Goal: Task Accomplishment & Management: Use online tool/utility

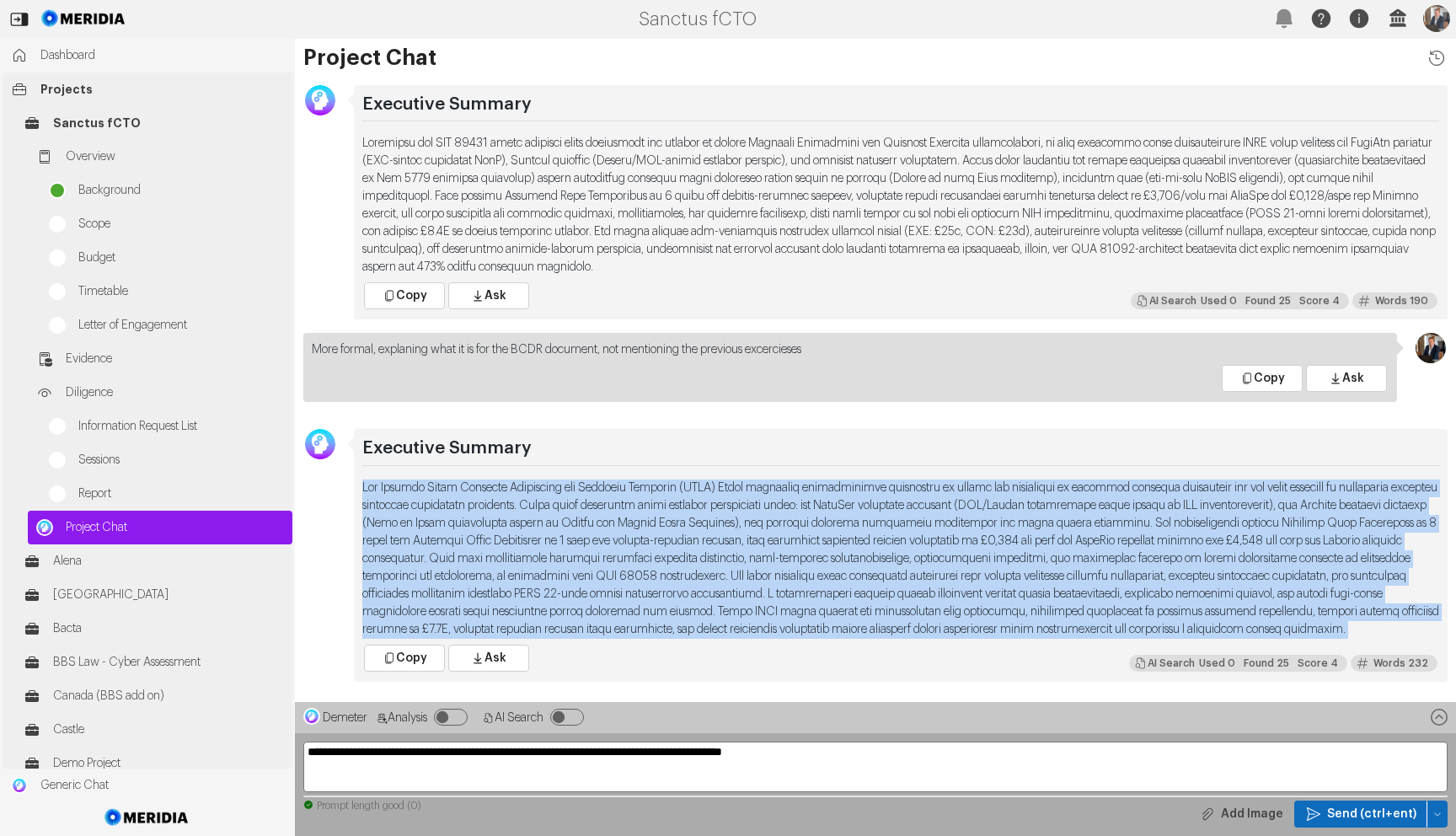
click at [64, 79] on link "Projects" at bounding box center [147, 89] width 290 height 34
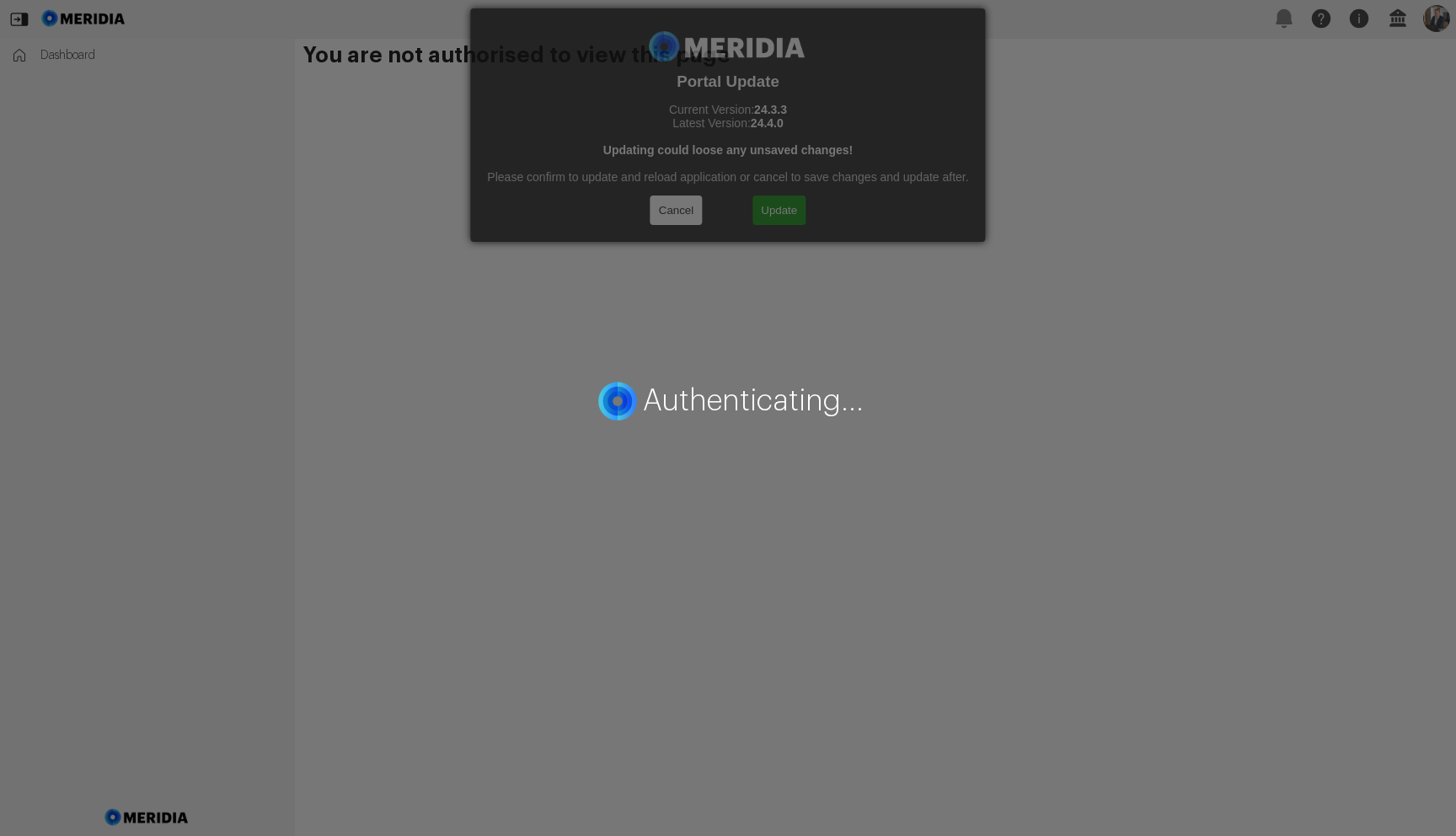
click at [782, 206] on div "Authenticating..." at bounding box center [728, 418] width 1456 height 836
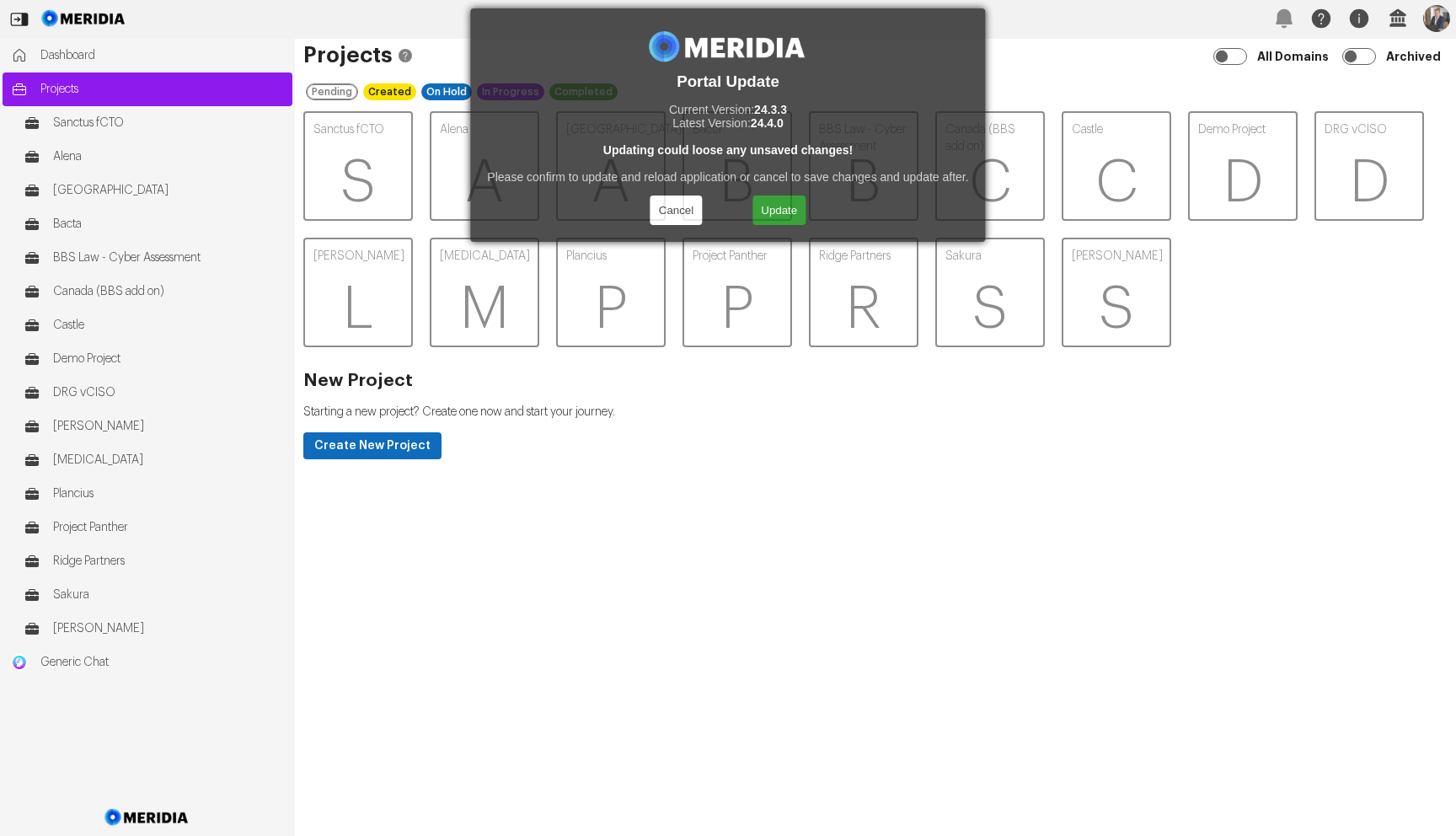
click at [782, 206] on button "Update" at bounding box center [779, 210] width 53 height 30
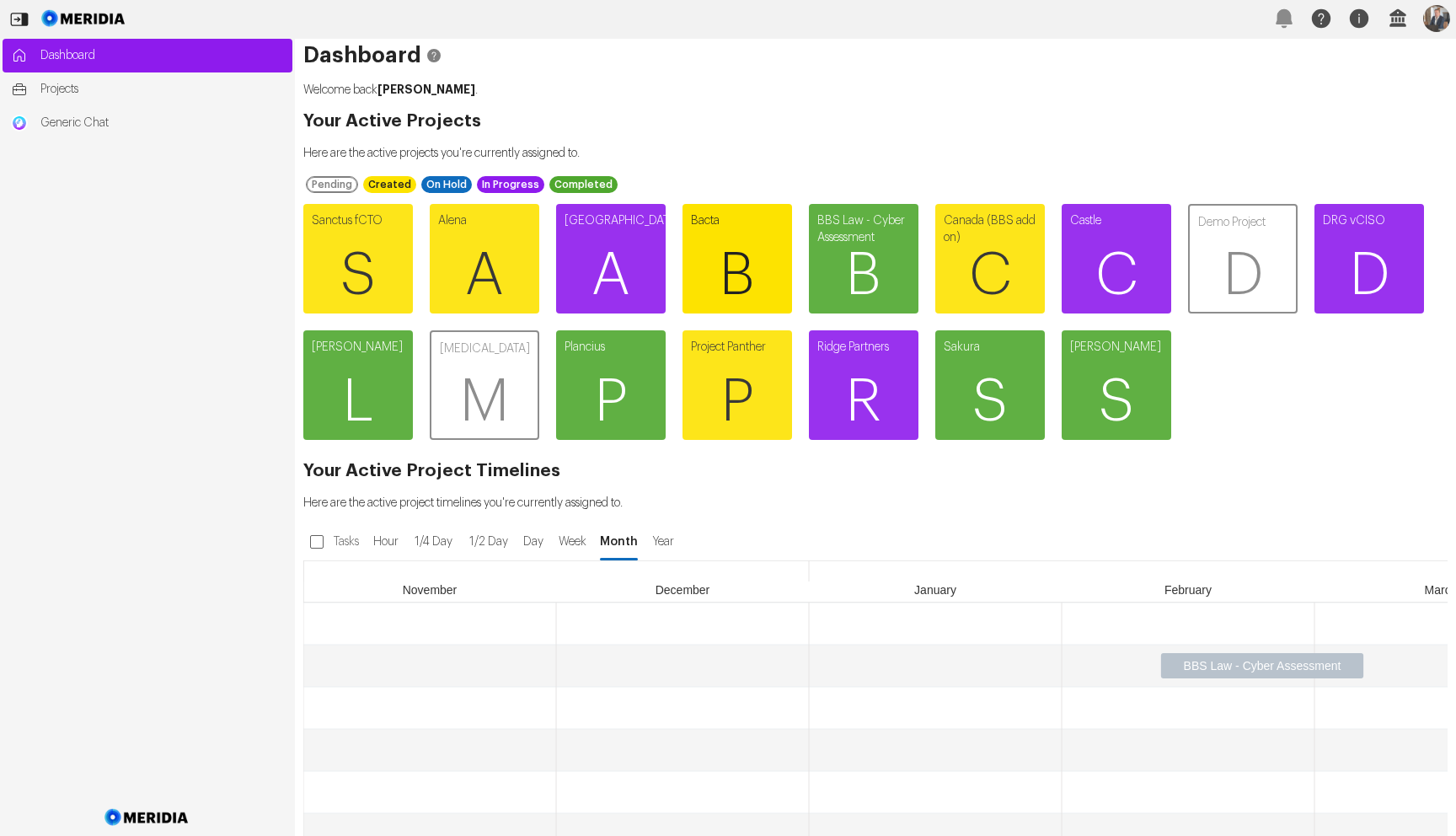
click at [737, 241] on span "B" at bounding box center [736, 275] width 110 height 101
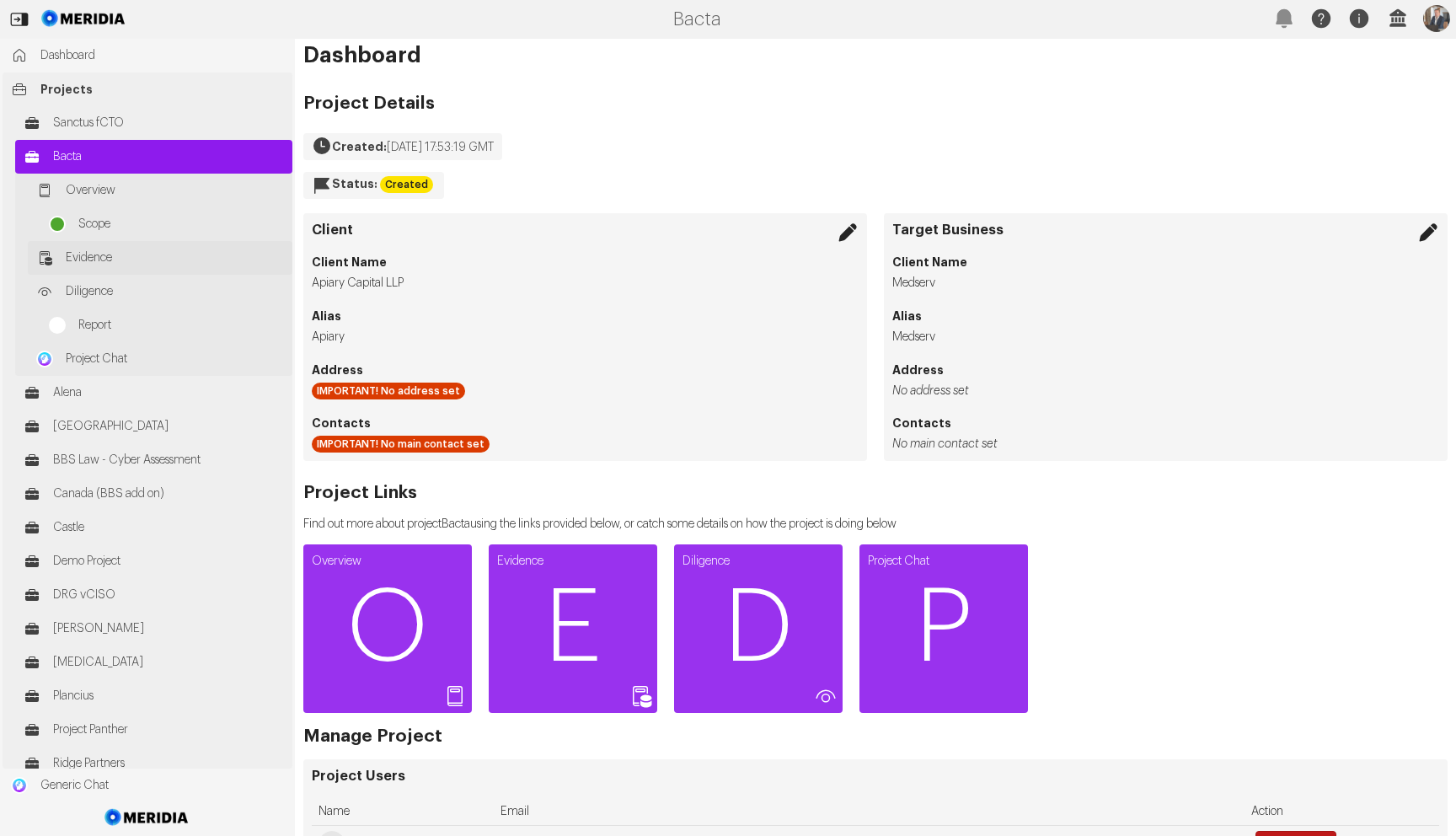
click at [99, 263] on span "Evidence" at bounding box center [174, 258] width 218 height 17
click at [155, 195] on span "Overview" at bounding box center [174, 190] width 218 height 17
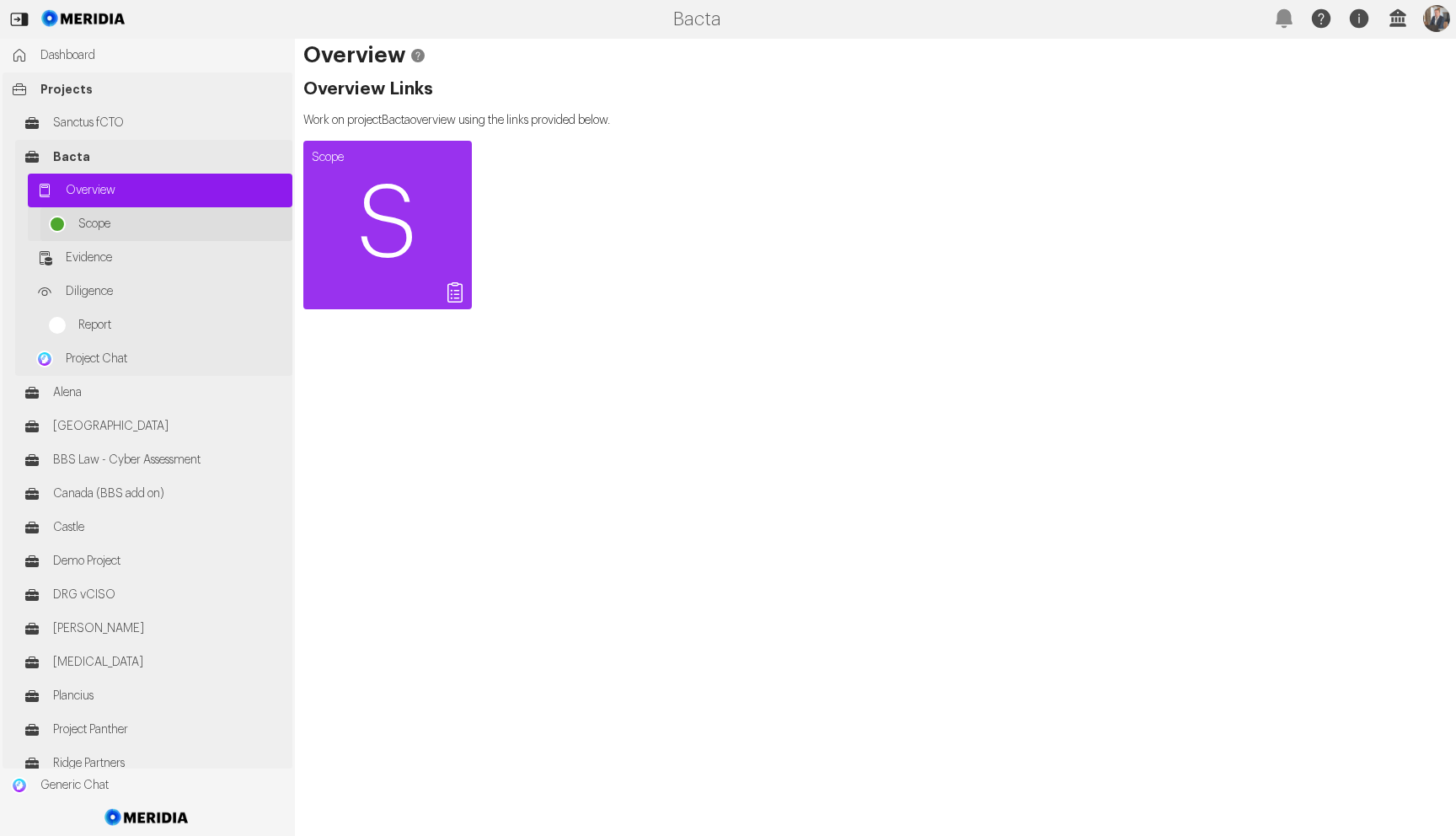
click at [131, 221] on span "Scope" at bounding box center [181, 224] width 206 height 17
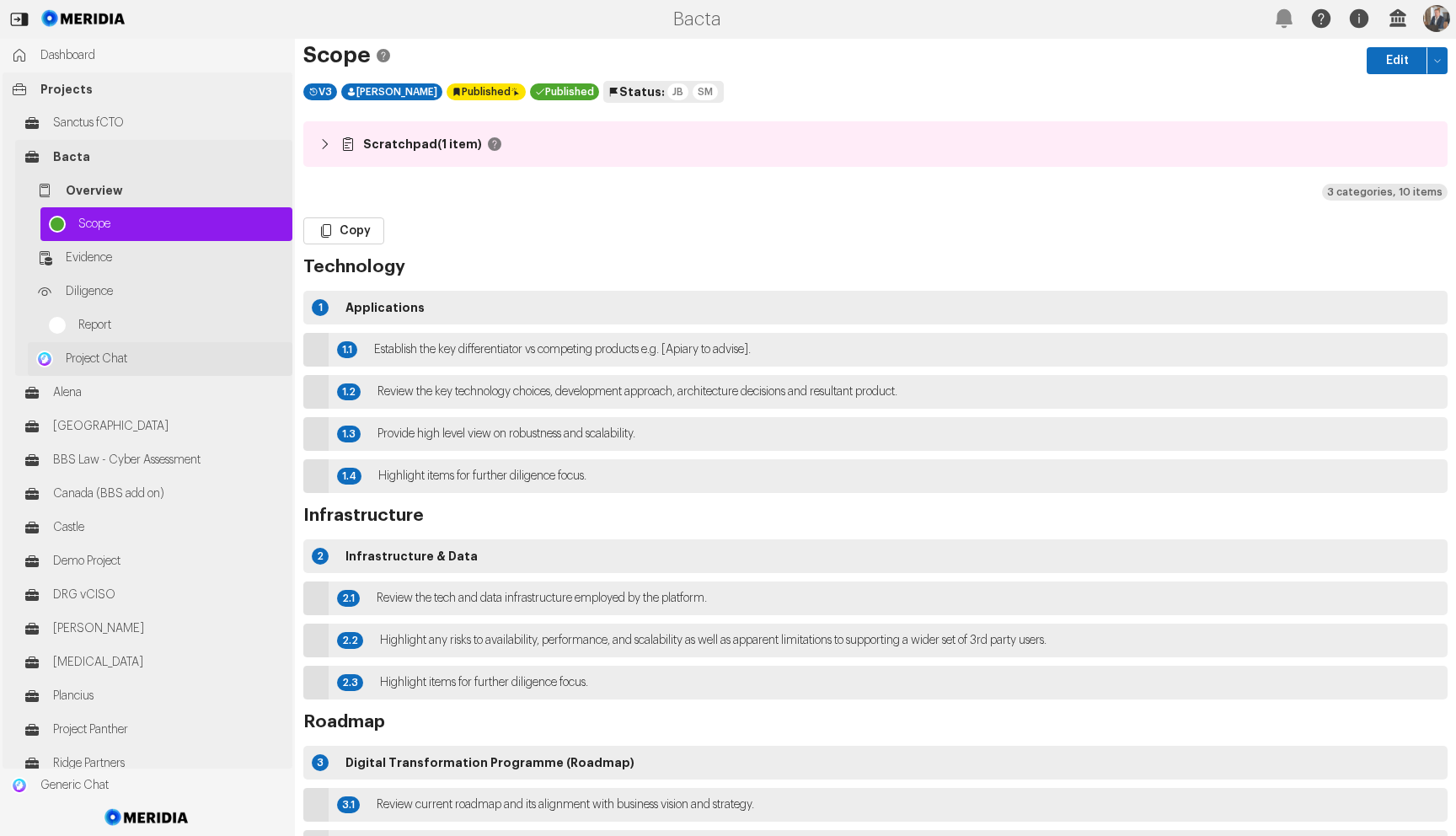
click at [87, 368] on link "Project Chat" at bounding box center [160, 359] width 264 height 34
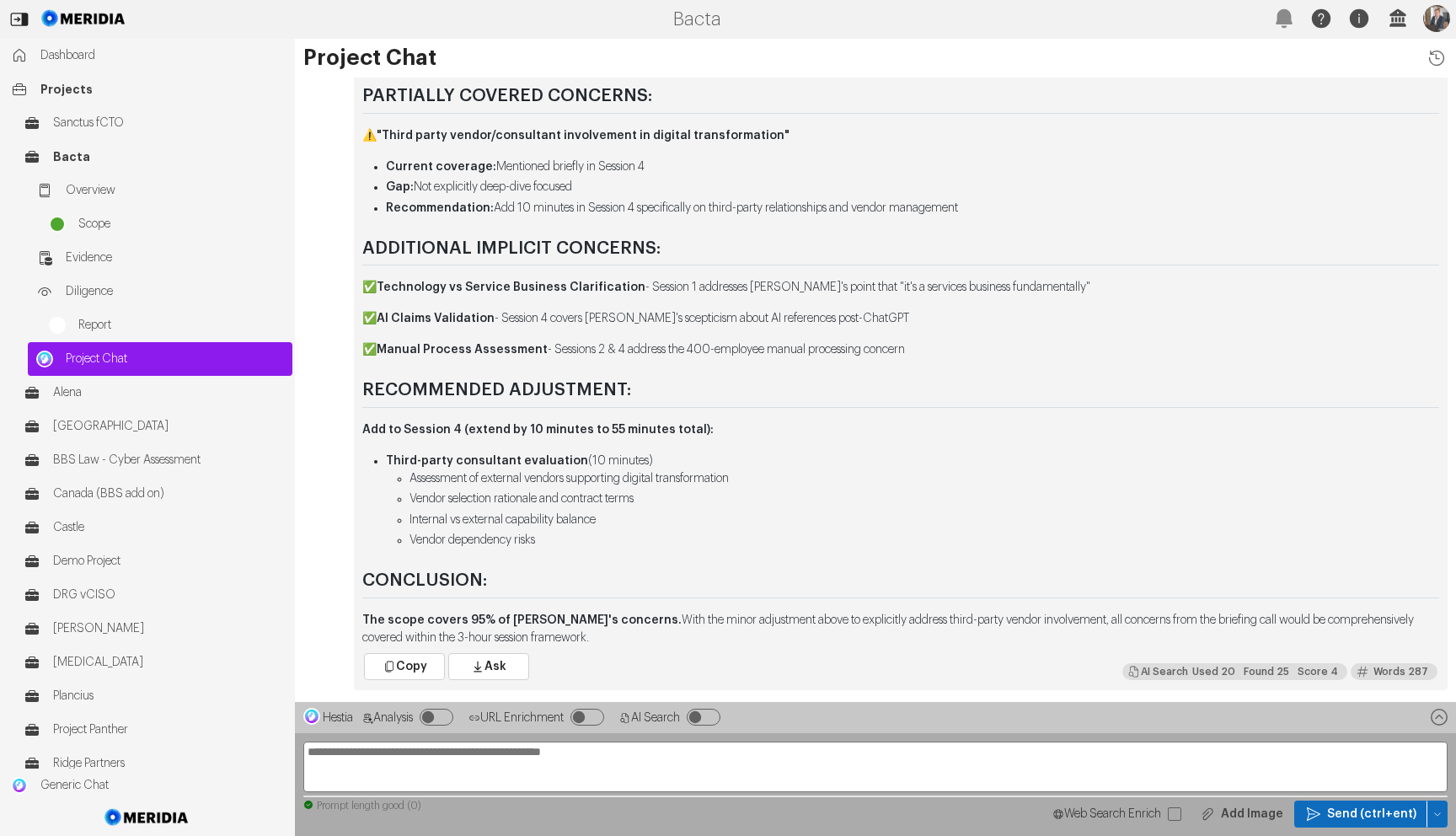
scroll to position [-4154, 0]
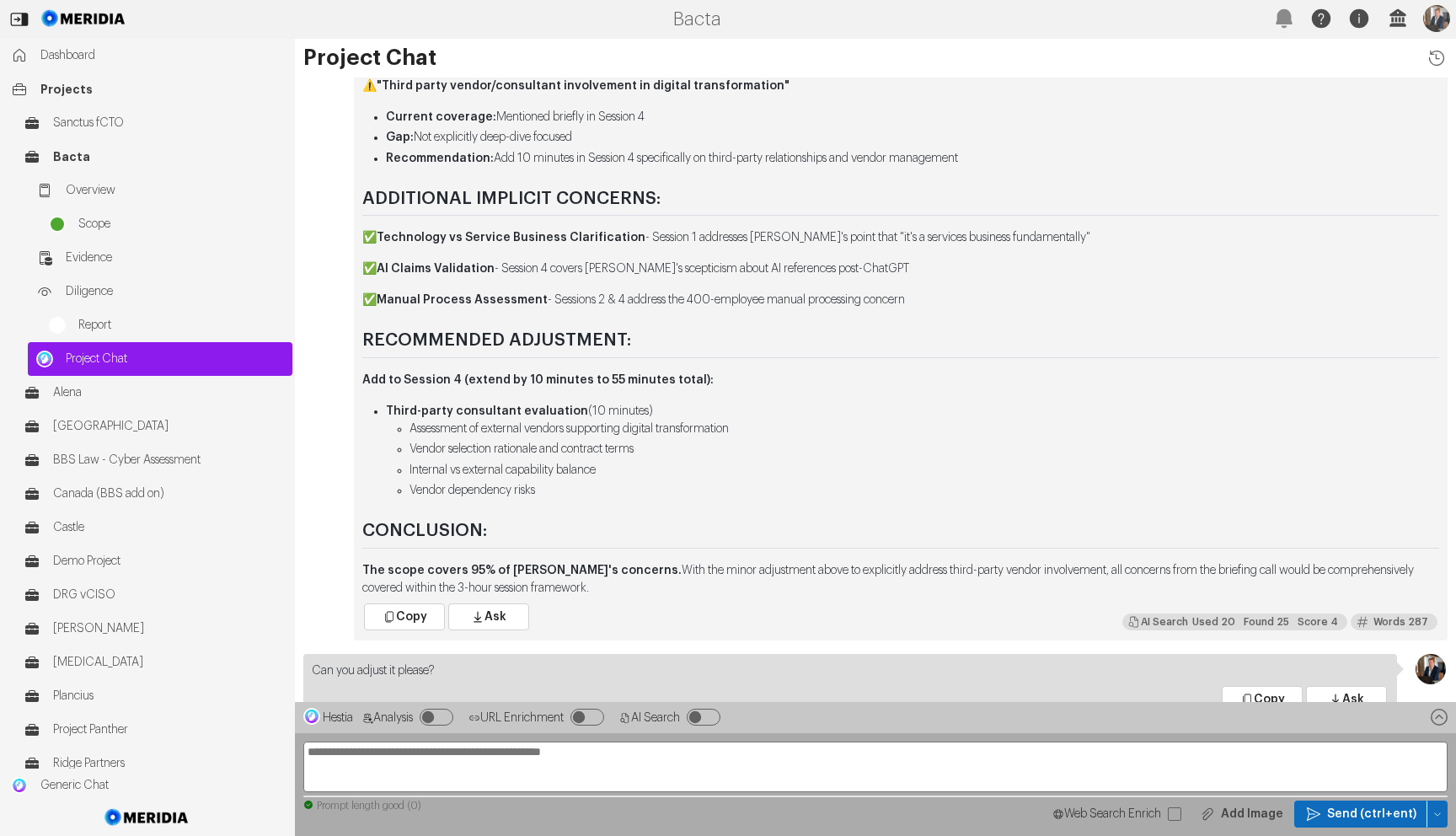
click at [502, 762] on textarea at bounding box center [875, 767] width 1144 height 51
type textarea "**********"
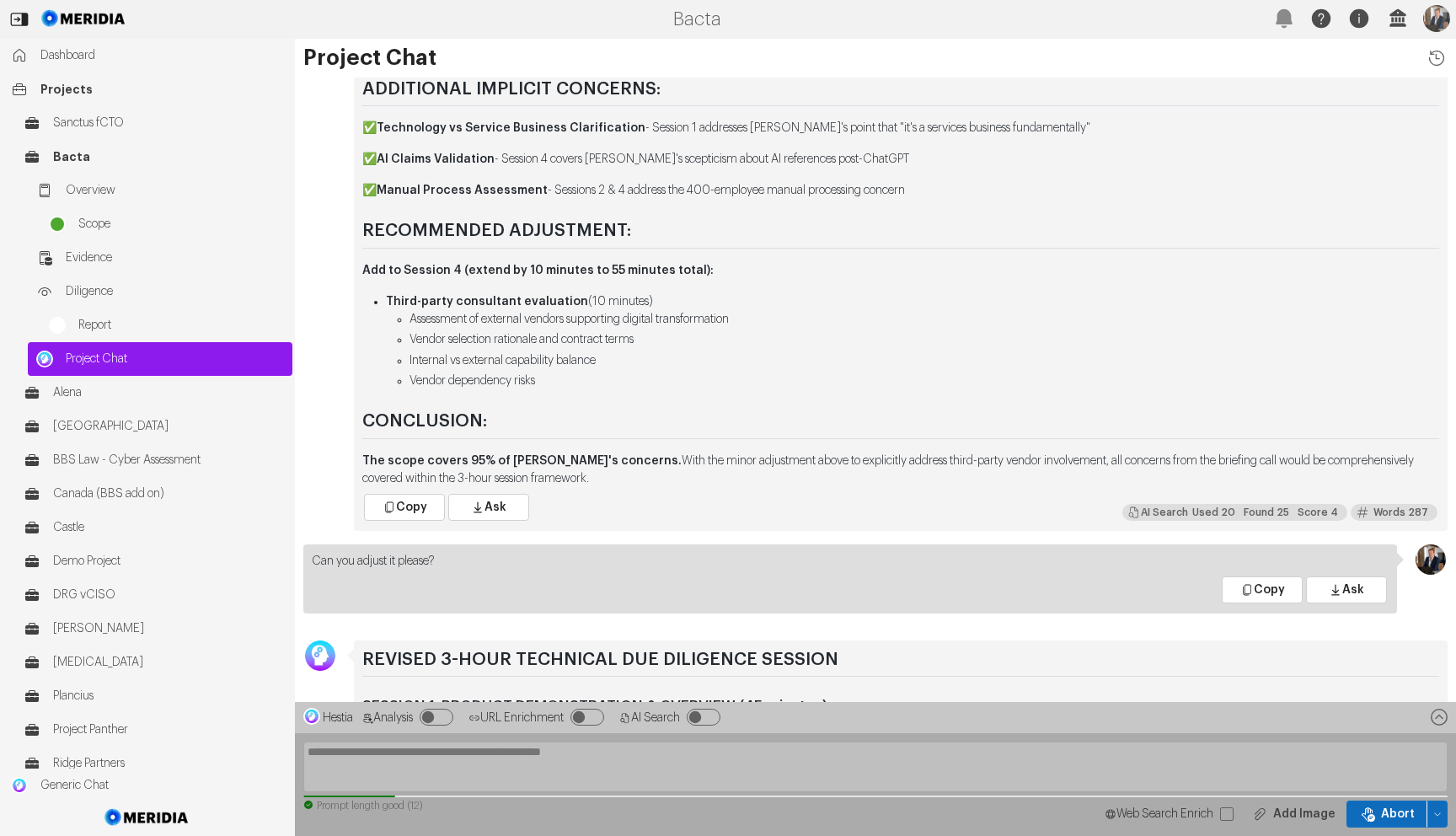
scroll to position [0, 0]
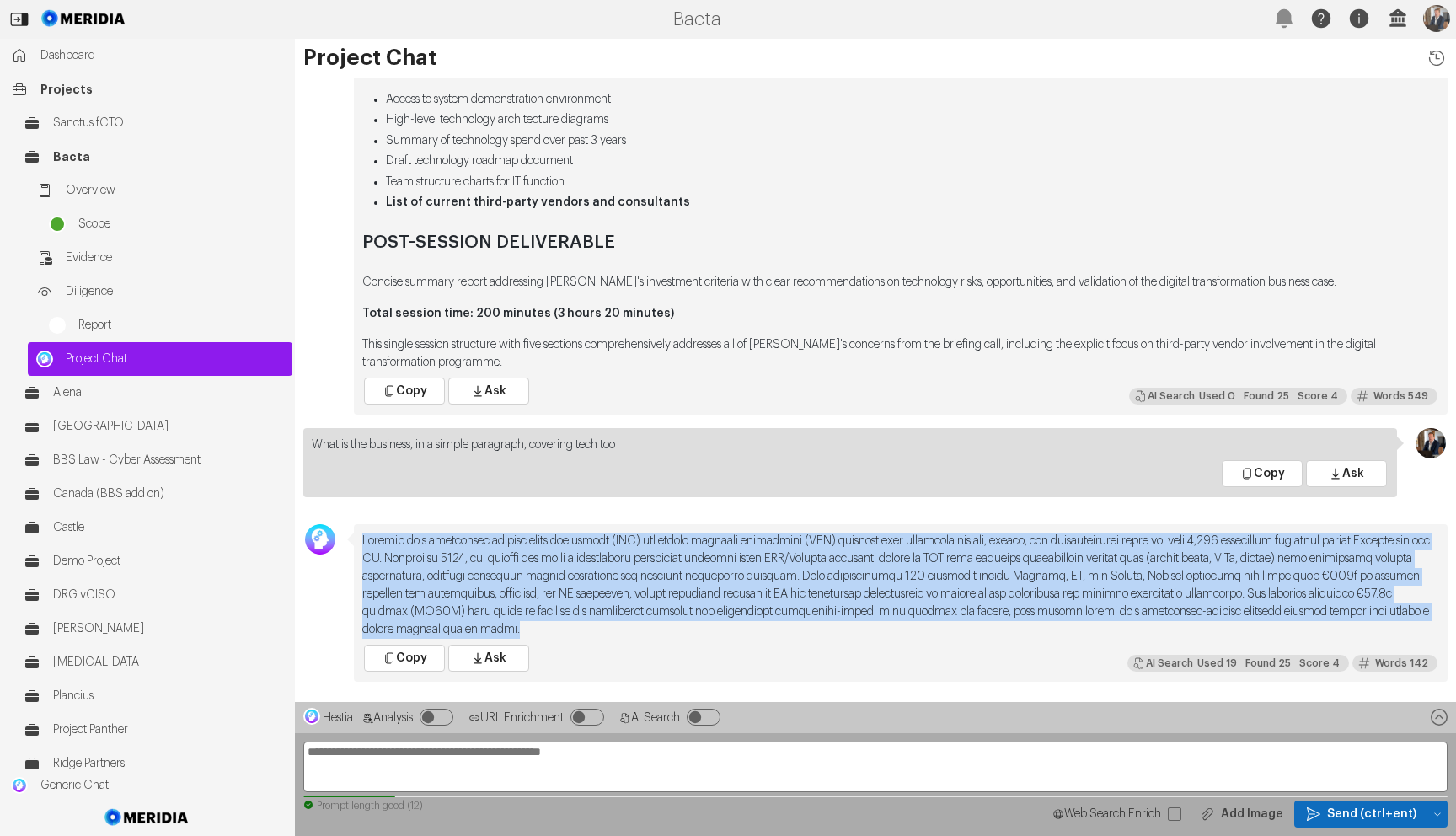
drag, startPoint x: 364, startPoint y: 543, endPoint x: 898, endPoint y: 628, distance: 540.7
click at [898, 628] on p at bounding box center [901, 585] width 1077 height 106
copy p "Medserv is a healthcare revenue cycle management (RCM) and remote practice mana…"
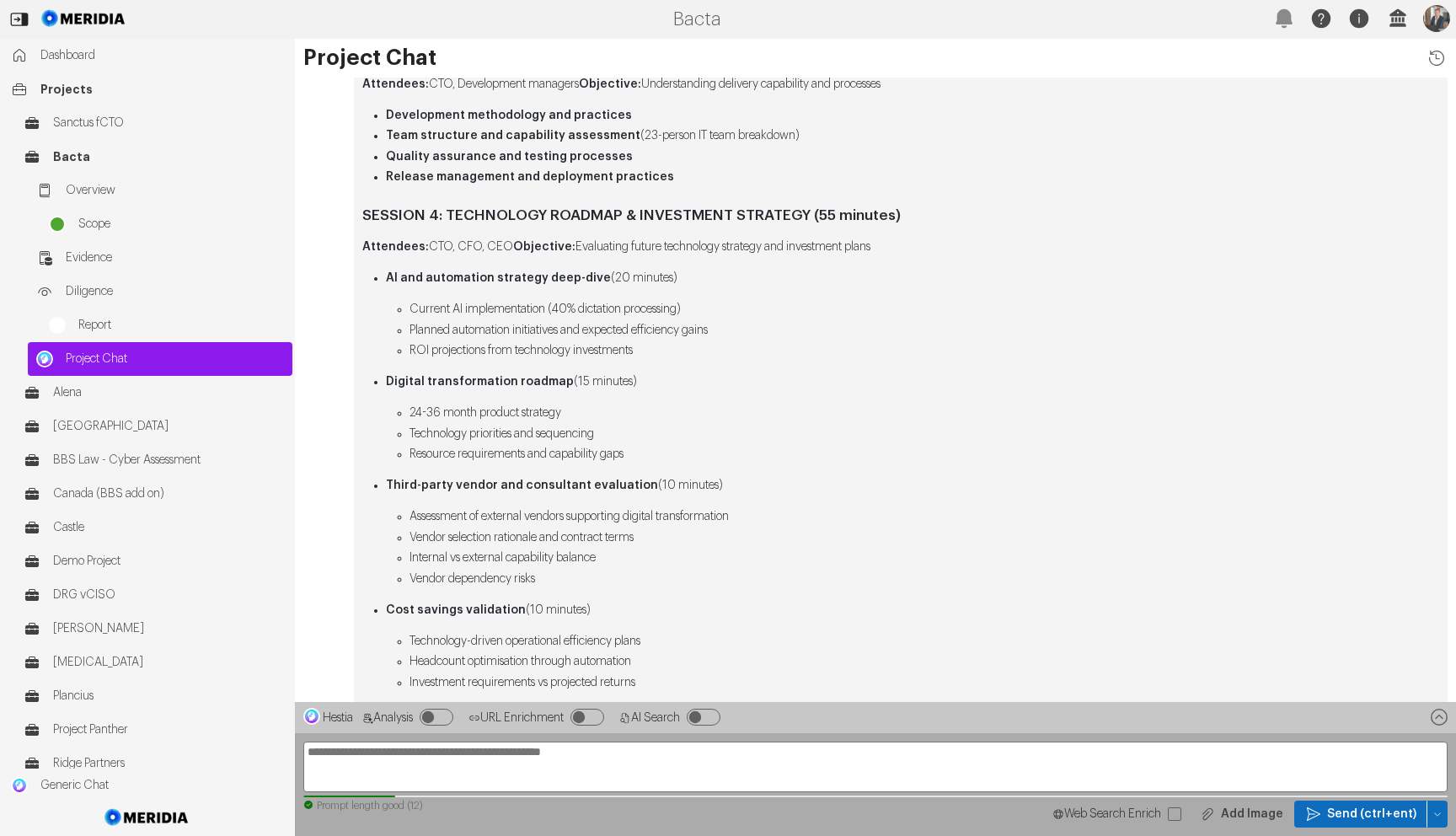
scroll to position [-3333, 0]
